Goal: Information Seeking & Learning: Learn about a topic

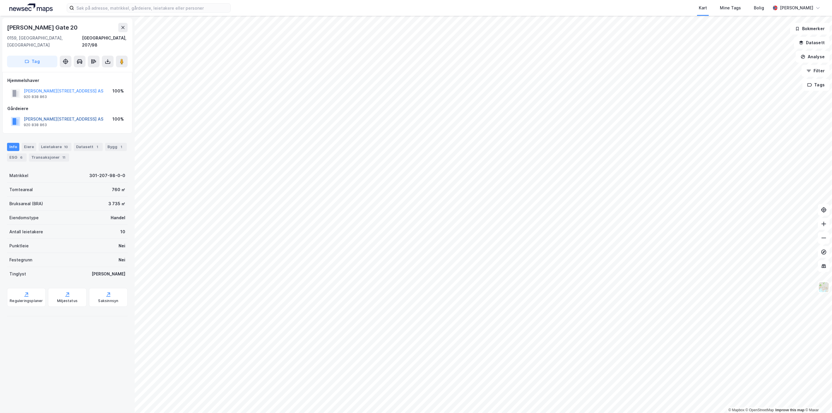
click at [0, 0] on button "[PERSON_NAME][STREET_ADDRESS] AS" at bounding box center [0, 0] width 0 height 0
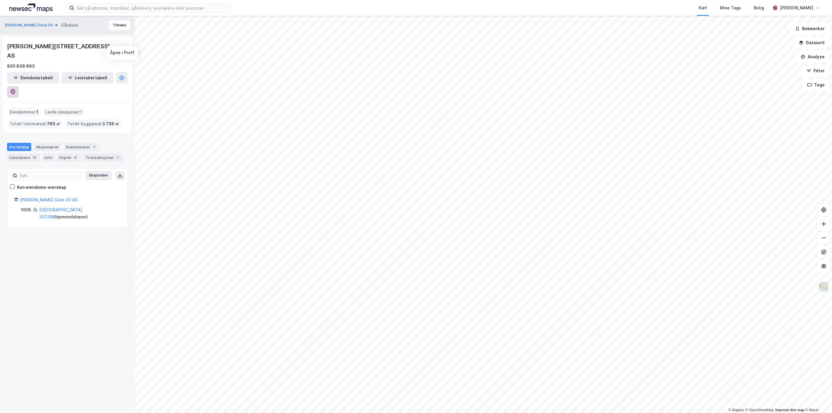
click at [16, 89] on icon at bounding box center [13, 92] width 5 height 6
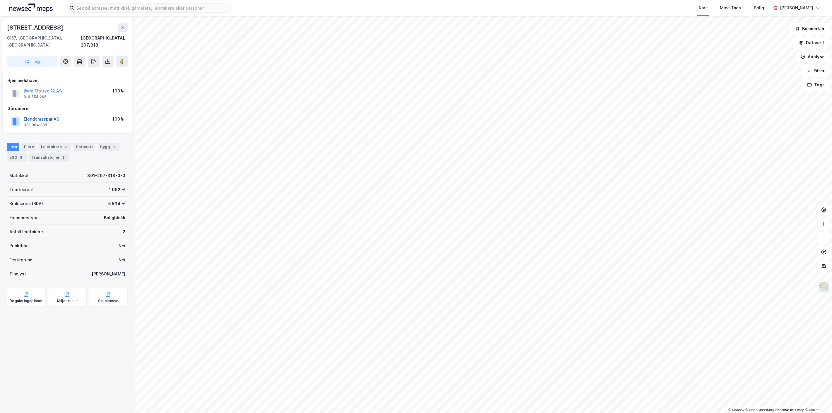
click at [0, 0] on button "Eiendomsspar AS" at bounding box center [0, 0] width 0 height 0
